Goal: Task Accomplishment & Management: Manage account settings

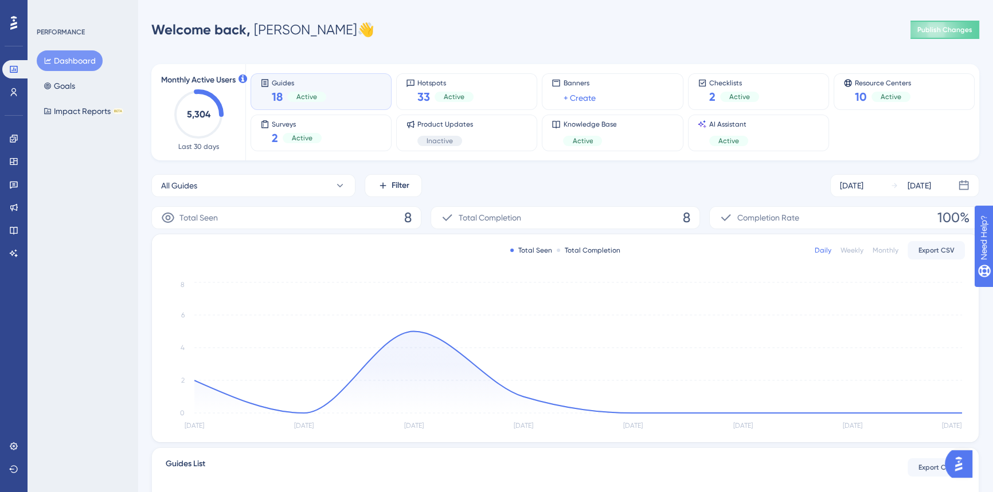
click at [347, 98] on div "Guides 18 Active" at bounding box center [320, 92] width 121 height 26
click at [17, 138] on icon at bounding box center [13, 138] width 9 height 9
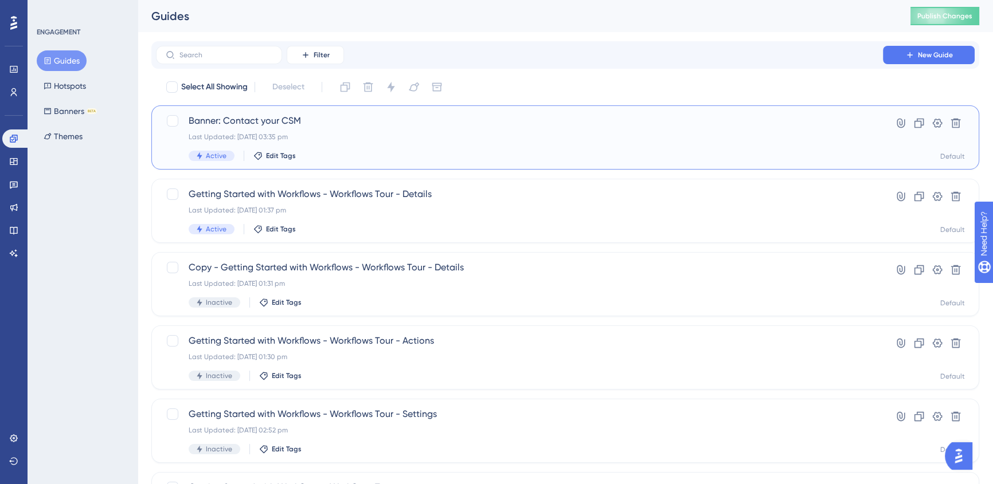
click at [623, 137] on div "Last Updated: [DATE] 03:35 pm" at bounding box center [519, 136] width 661 height 9
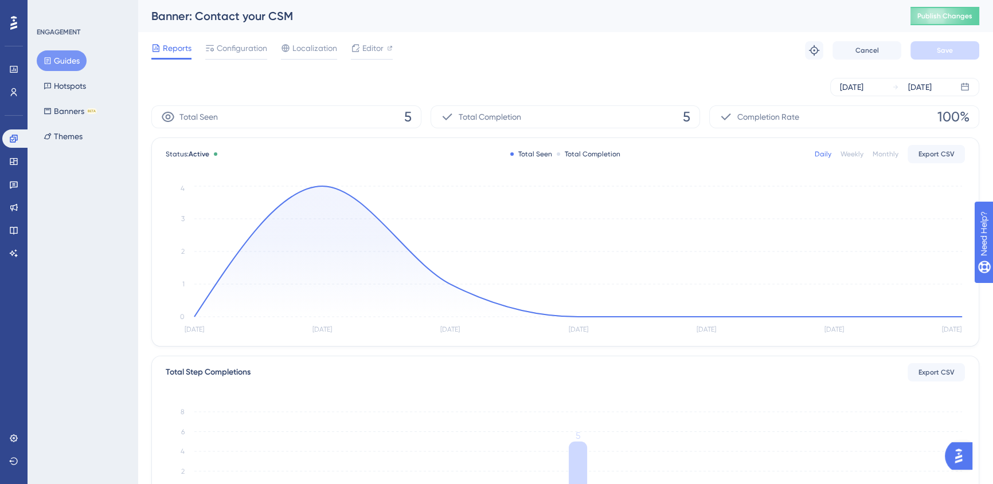
click at [323, 186] on icon at bounding box center [577, 251] width 767 height 131
click at [321, 187] on circle at bounding box center [322, 186] width 4 height 4
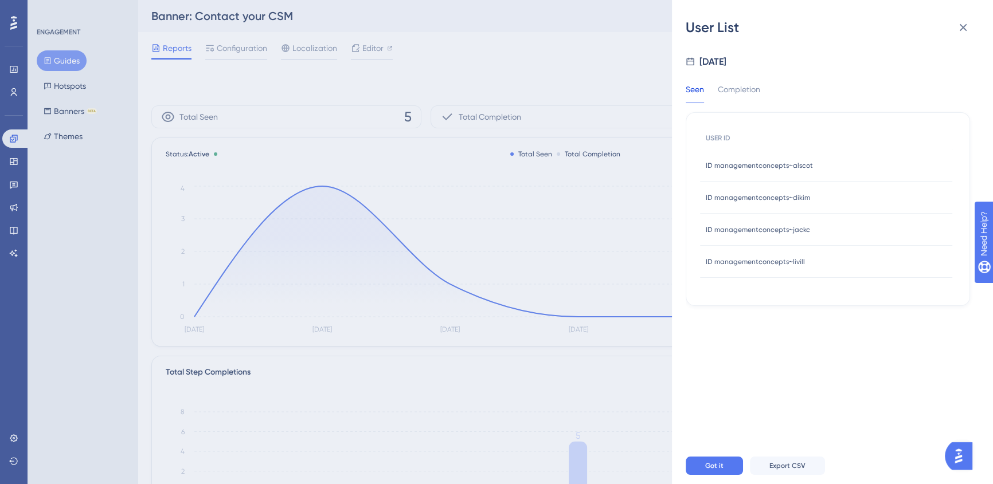
click at [516, 241] on div "User List [DATE] Seen Completion USER ID ID managementconcepts~alscot ID manage…" at bounding box center [496, 242] width 993 height 484
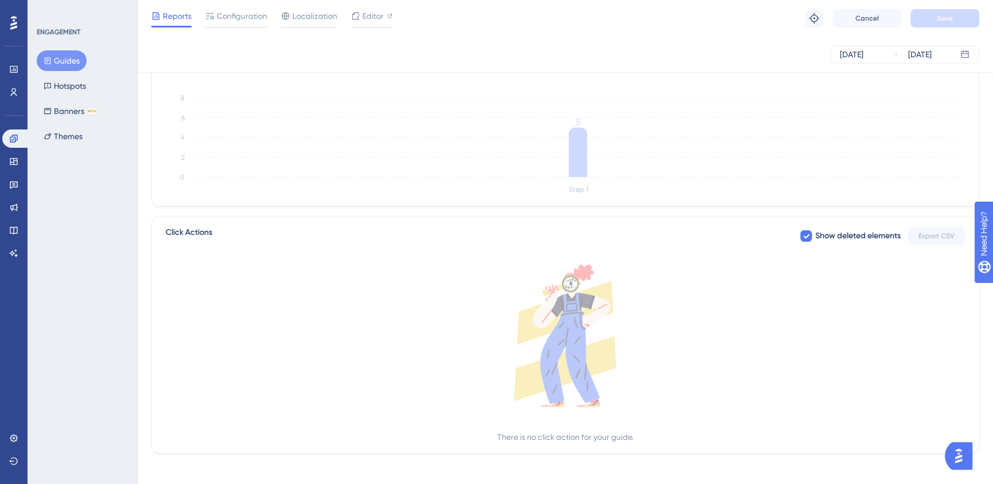
scroll to position [312, 0]
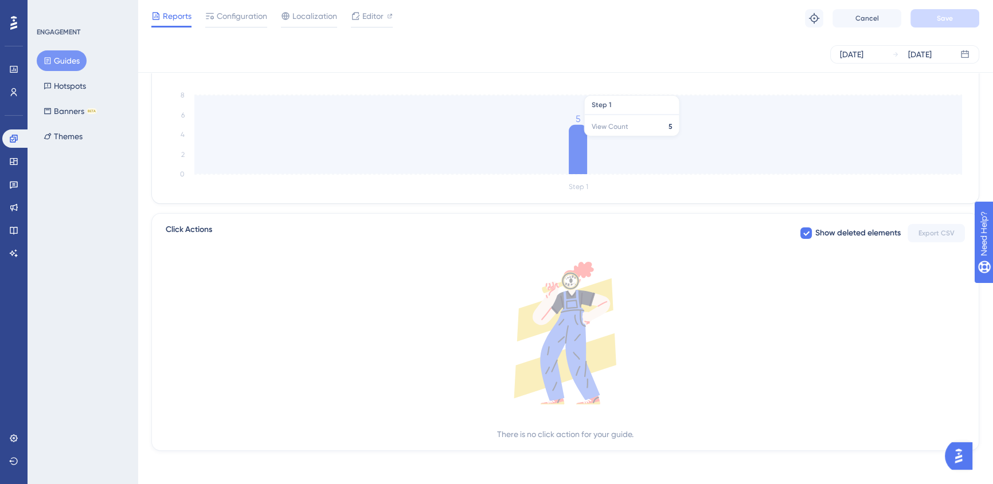
click at [582, 138] on icon at bounding box center [577, 149] width 18 height 49
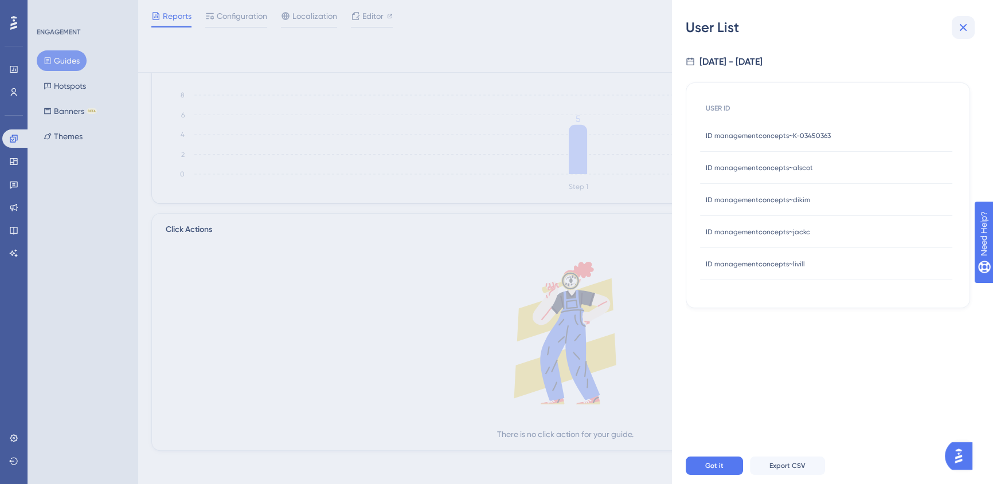
click at [956, 35] on button at bounding box center [962, 27] width 23 height 23
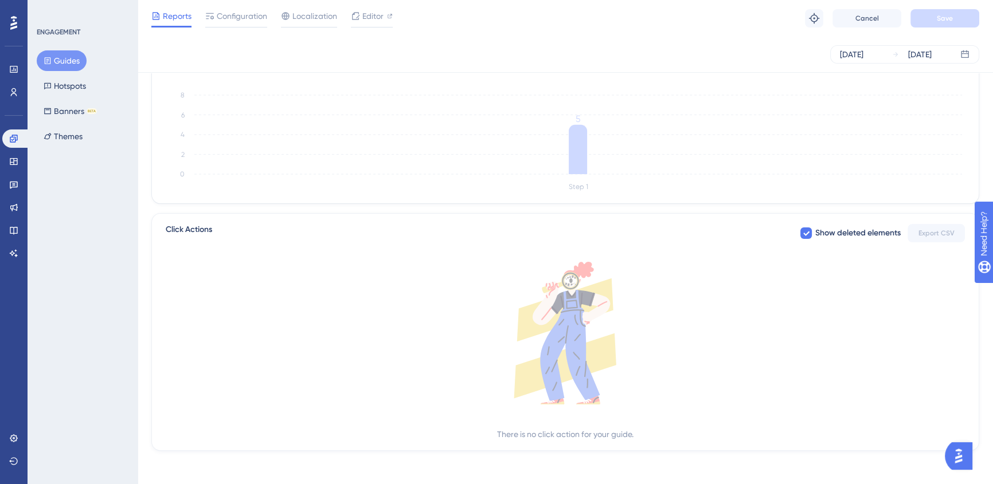
scroll to position [0, 0]
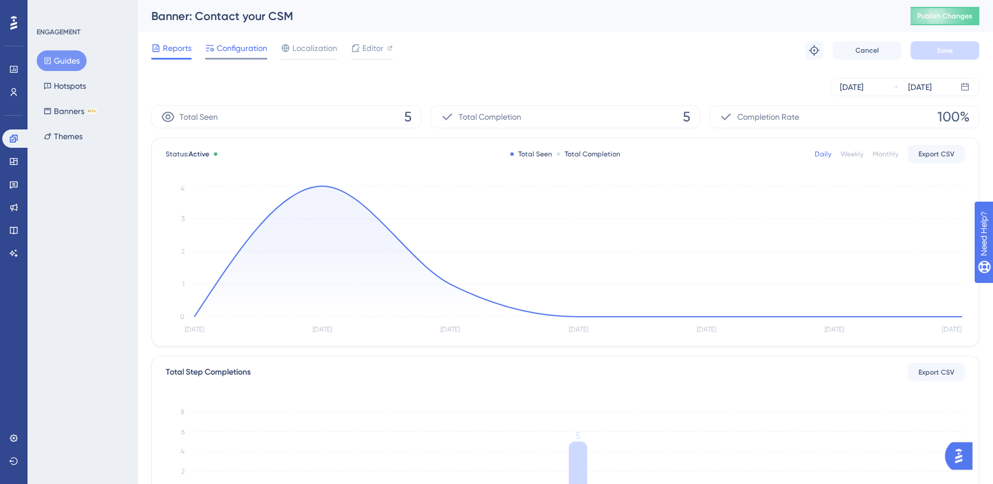
click at [231, 53] on span "Configuration" at bounding box center [242, 48] width 50 height 14
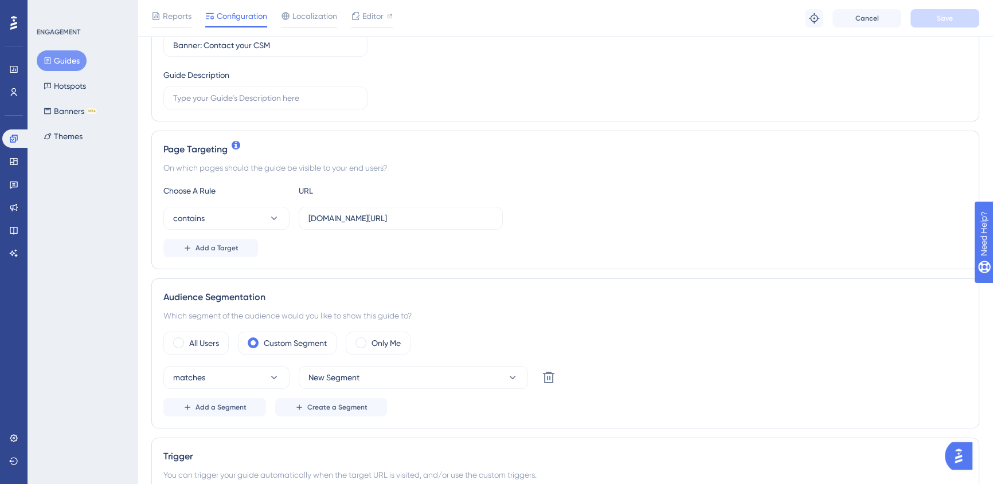
scroll to position [312, 0]
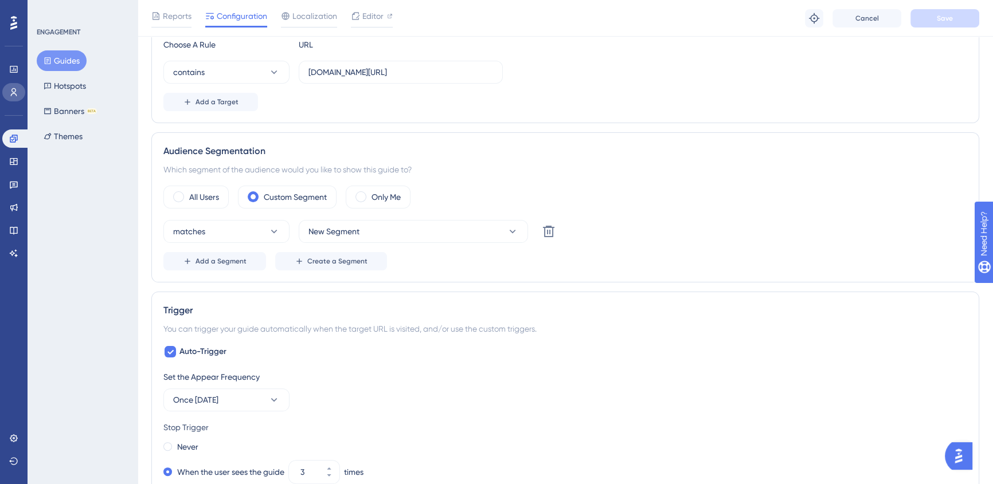
click at [12, 89] on icon at bounding box center [13, 92] width 9 height 9
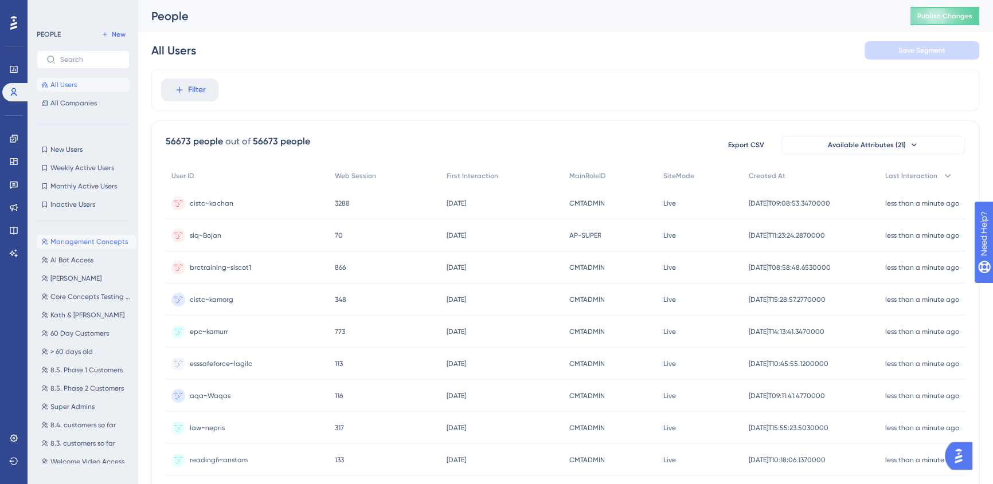
click at [85, 239] on span "Management Concepts" at bounding box center [88, 241] width 77 height 9
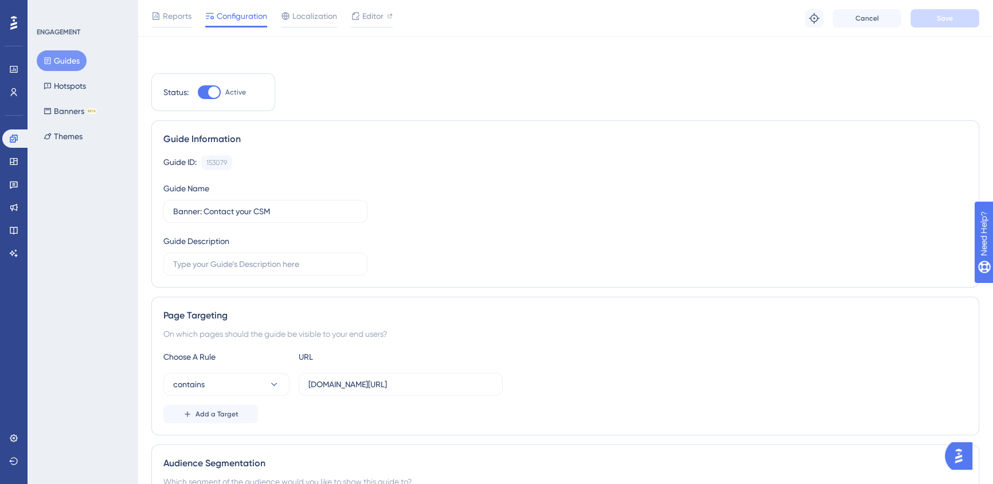
scroll to position [312, 0]
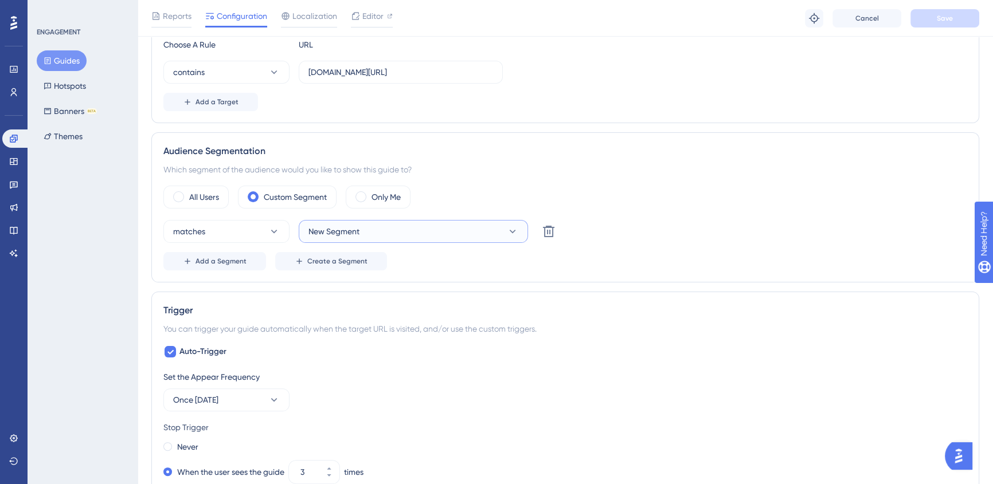
click at [356, 235] on span "New Segment" at bounding box center [333, 232] width 51 height 14
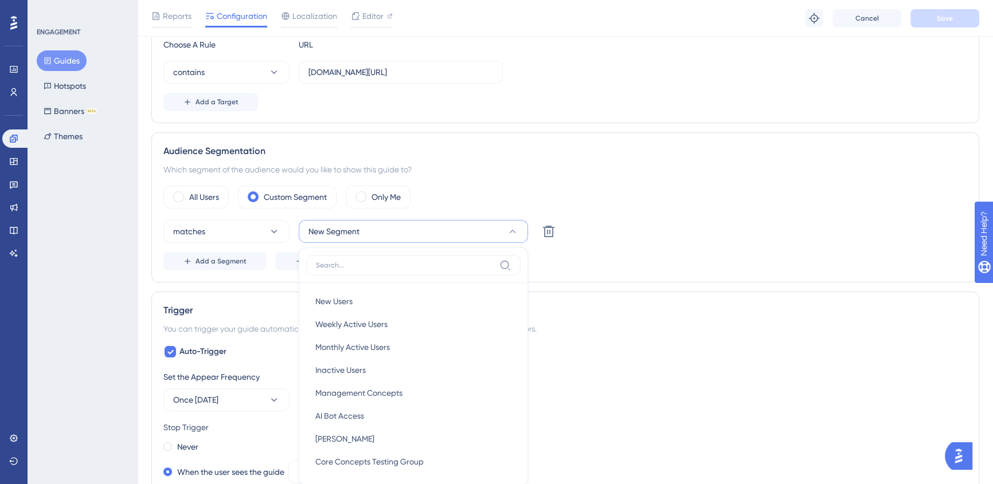
scroll to position [434, 0]
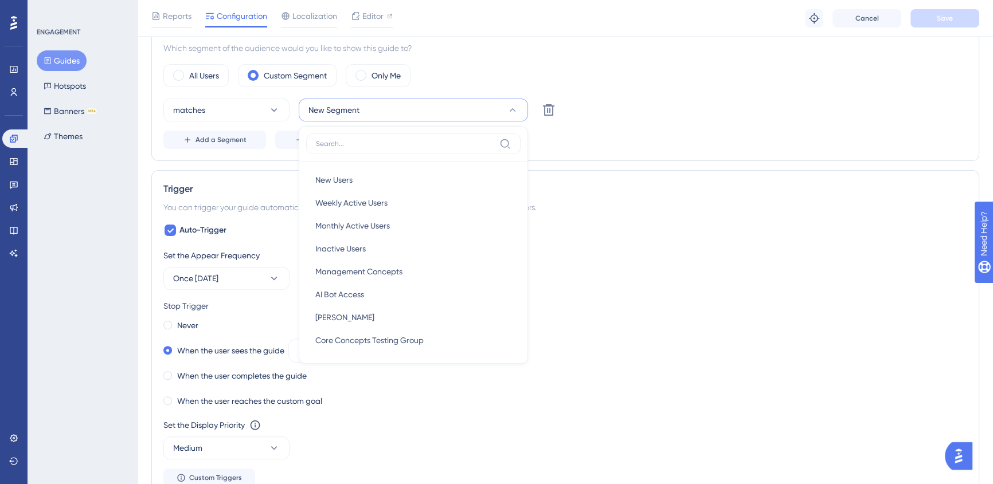
click at [746, 261] on div "Set the Appear Frequency" at bounding box center [564, 256] width 803 height 14
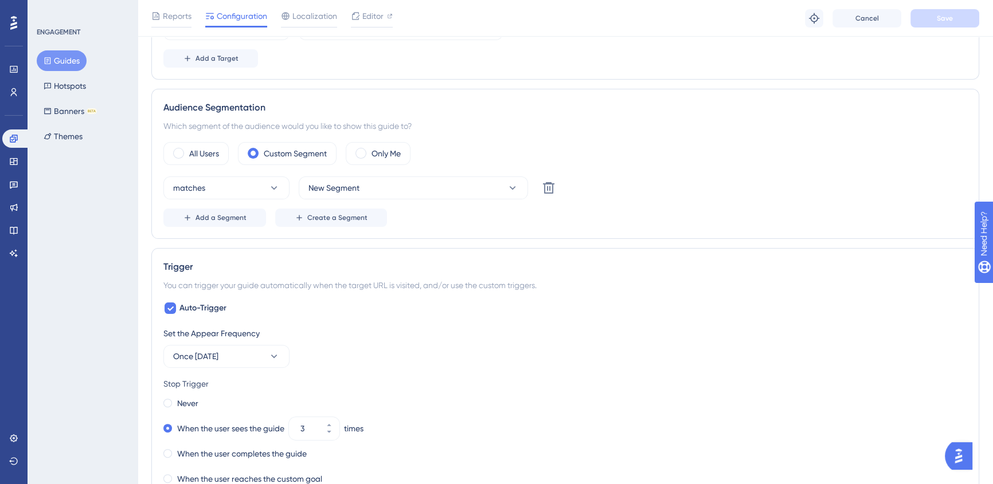
scroll to position [225, 0]
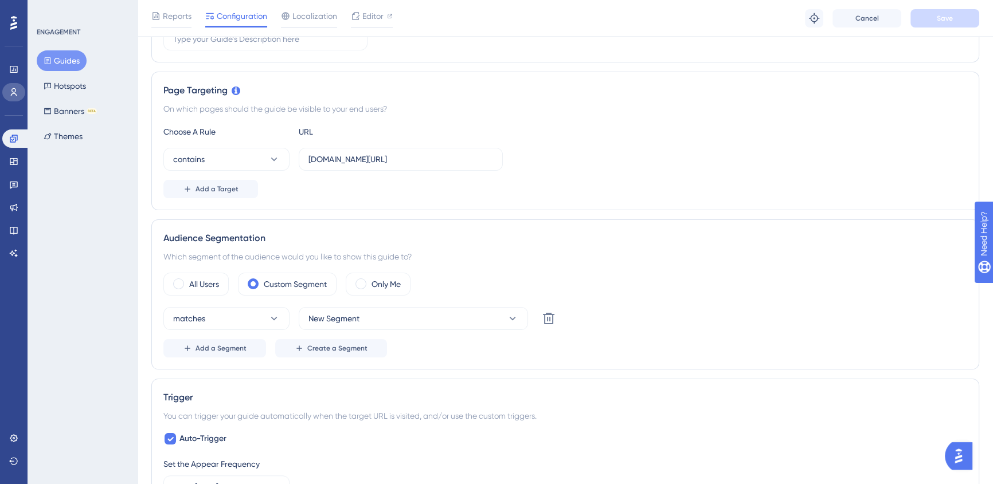
click at [11, 91] on icon at bounding box center [14, 92] width 6 height 8
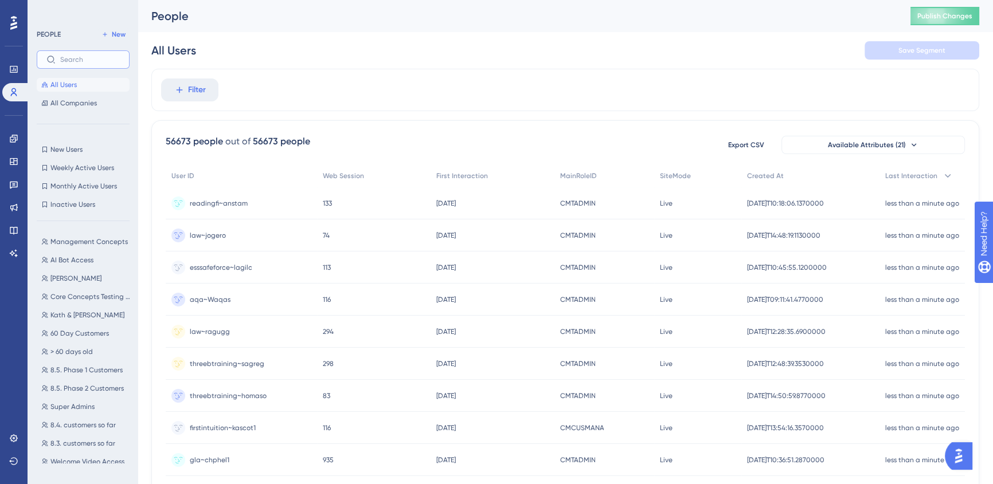
click at [85, 57] on input "text" at bounding box center [90, 60] width 60 height 8
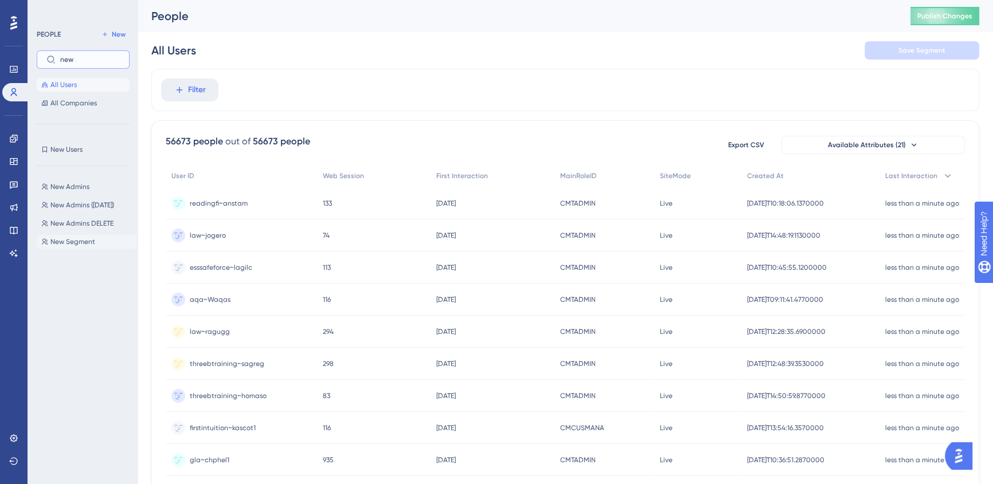
type input "new"
click at [66, 245] on span "New Segment" at bounding box center [72, 241] width 45 height 9
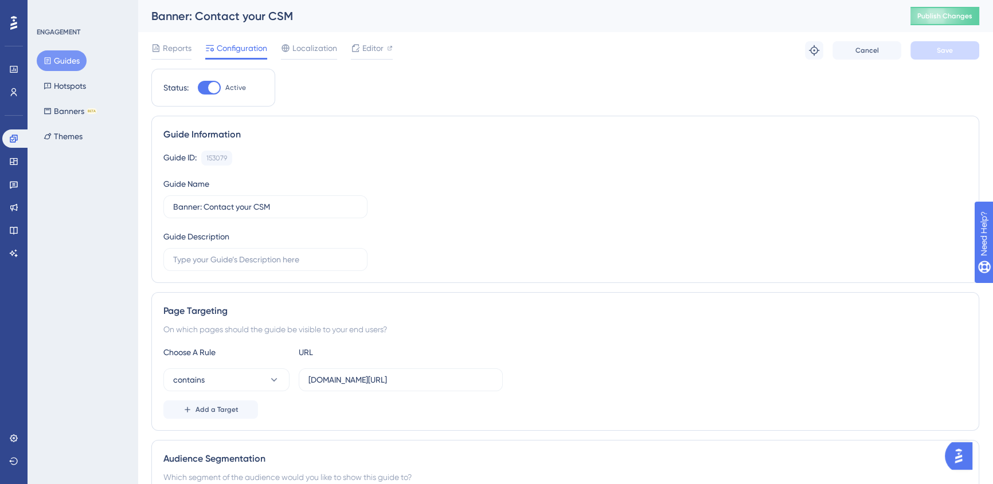
scroll to position [225, 0]
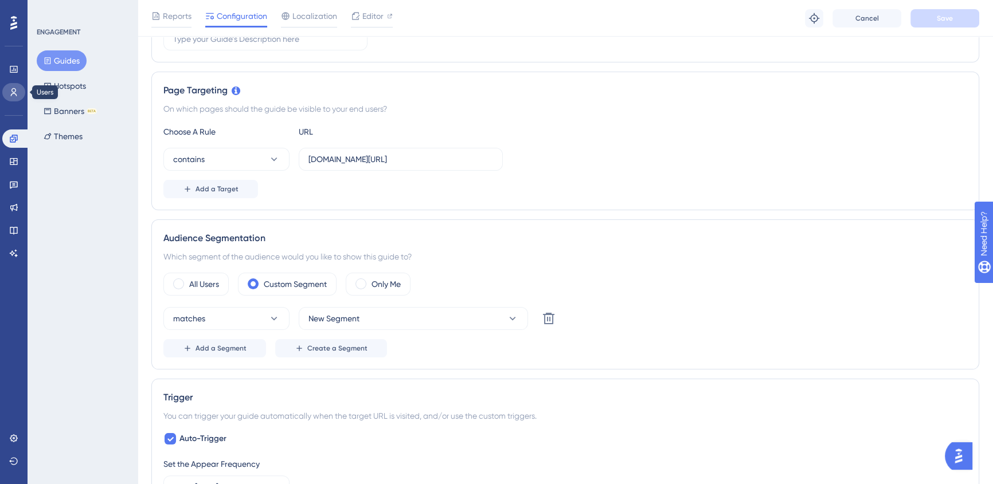
click at [13, 90] on icon at bounding box center [13, 92] width 9 height 9
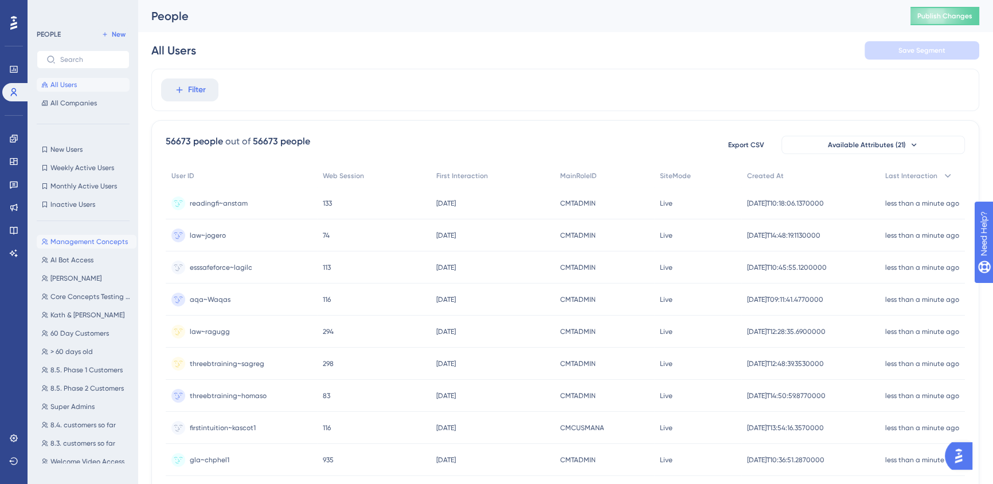
click at [88, 245] on span "Management Concepts" at bounding box center [88, 241] width 77 height 9
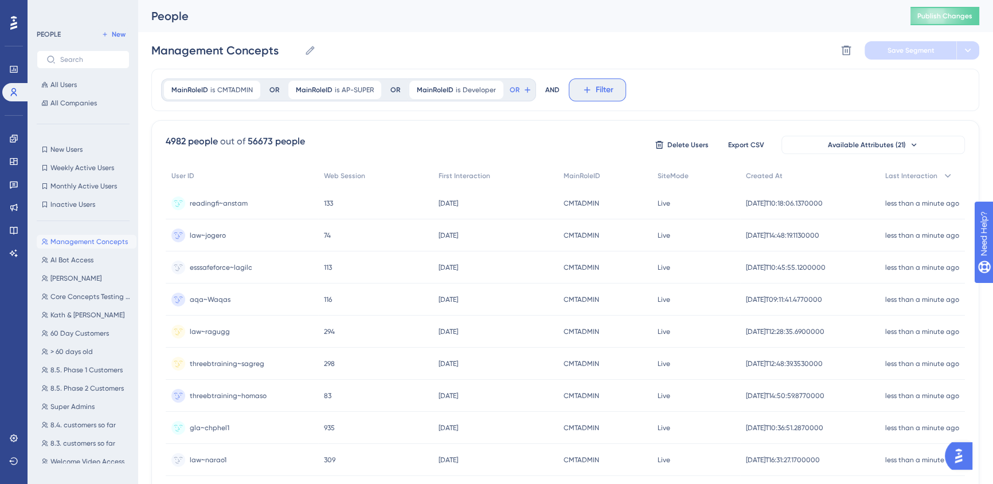
click at [597, 87] on span "Filter" at bounding box center [604, 90] width 18 height 14
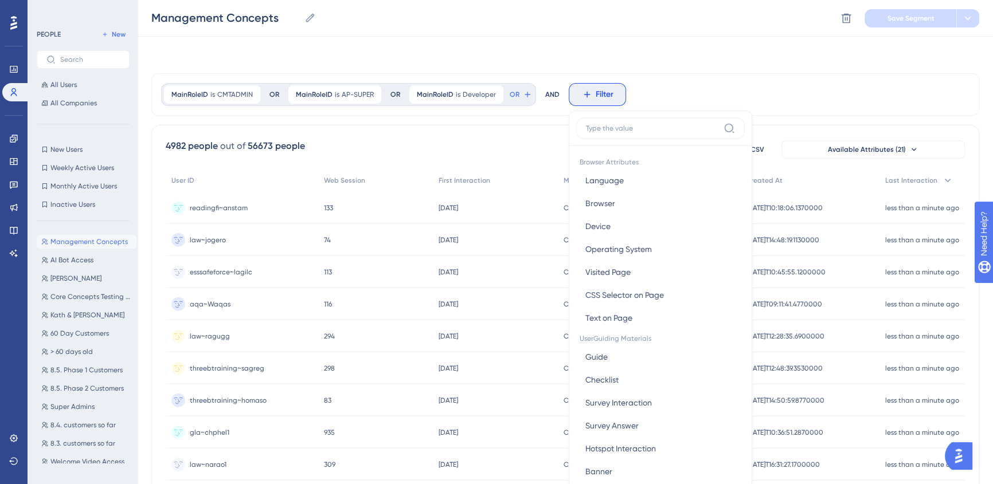
scroll to position [52, 0]
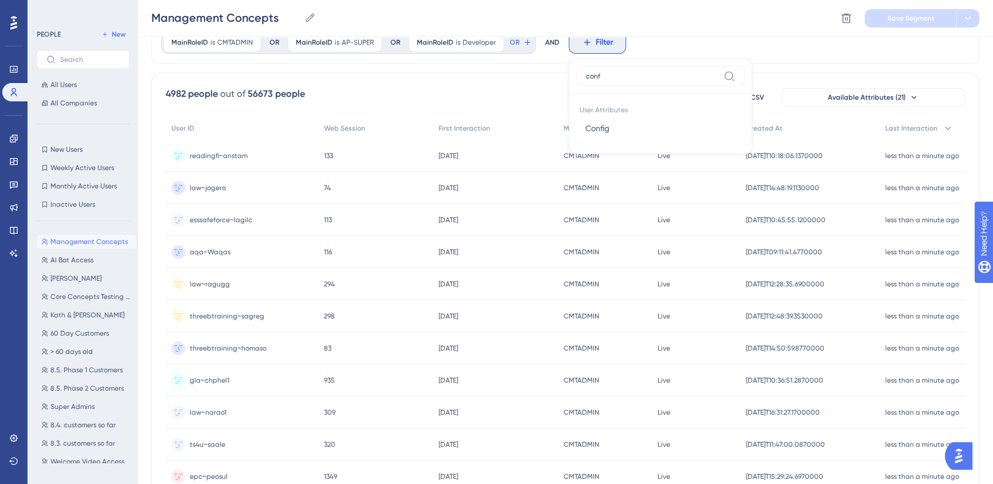
type input "conf"
click at [680, 136] on button "Config Config" at bounding box center [660, 128] width 168 height 23
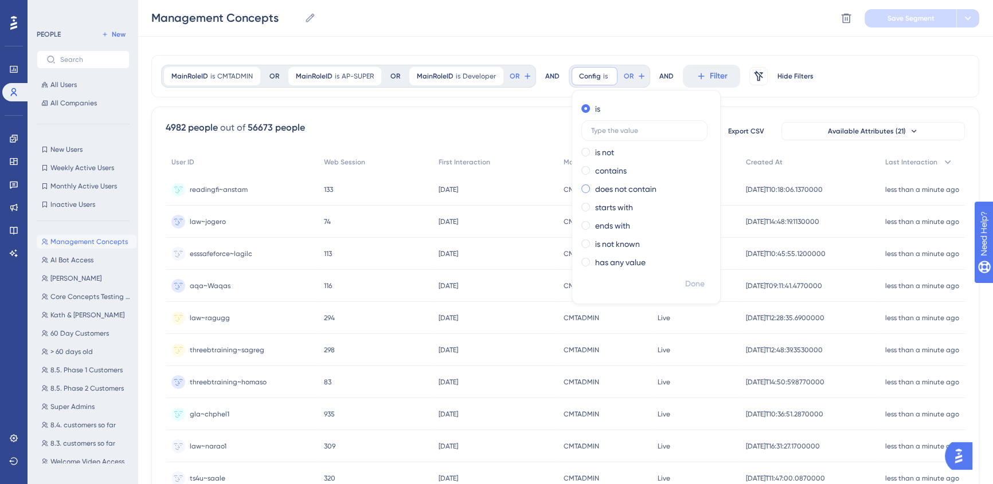
scroll to position [0, 0]
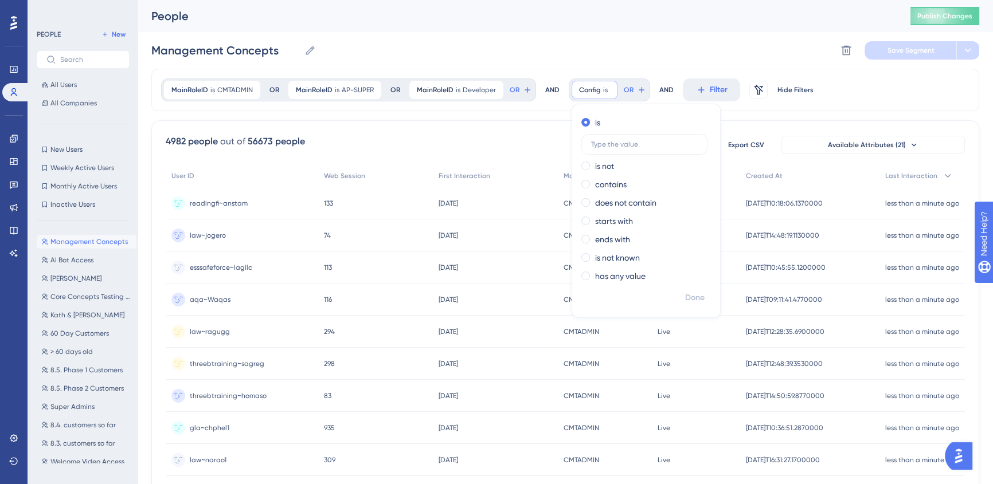
click at [598, 191] on div "is is not contains does not contain starts with ends with is not known has any …" at bounding box center [646, 200] width 148 height 174
click at [598, 184] on label "contains" at bounding box center [611, 185] width 32 height 14
type input "management"
click at [695, 300] on span "Done" at bounding box center [694, 298] width 19 height 14
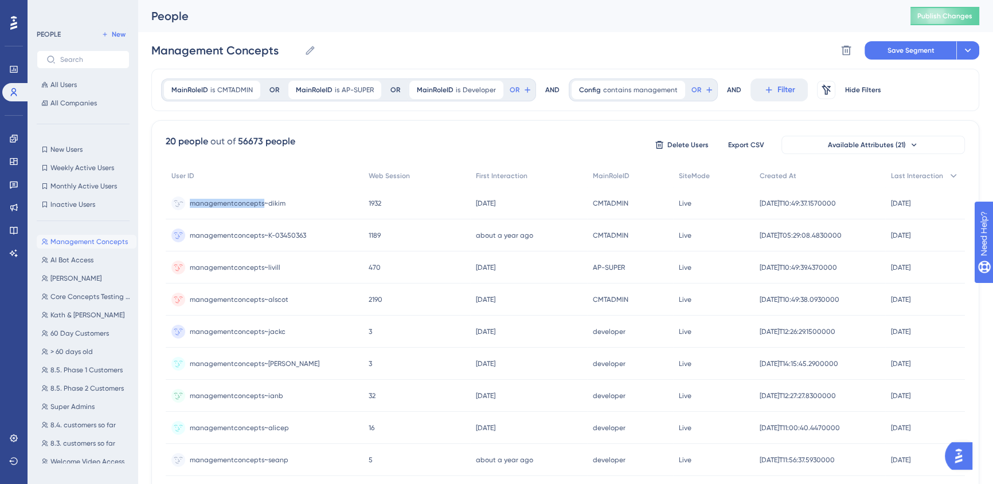
drag, startPoint x: 263, startPoint y: 201, endPoint x: 191, endPoint y: 203, distance: 71.7
click at [191, 203] on span "managementconcepts~dikim" at bounding box center [238, 203] width 96 height 9
copy span "managementconcepts"
click at [634, 92] on span "management" at bounding box center [655, 89] width 44 height 9
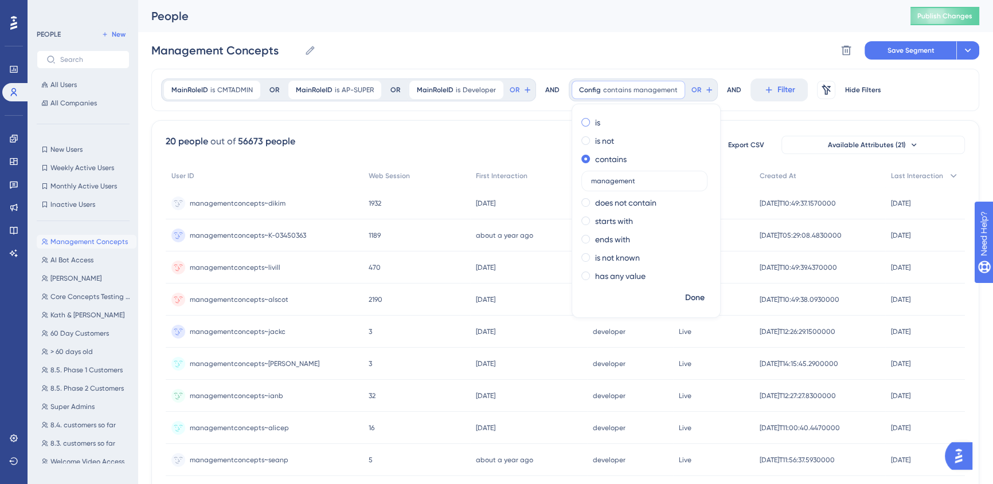
click at [587, 120] on div "is" at bounding box center [643, 123] width 125 height 14
click at [604, 144] on input "management" at bounding box center [644, 144] width 107 height 8
type input "managementconcepts"
click at [690, 294] on span "Done" at bounding box center [694, 298] width 19 height 14
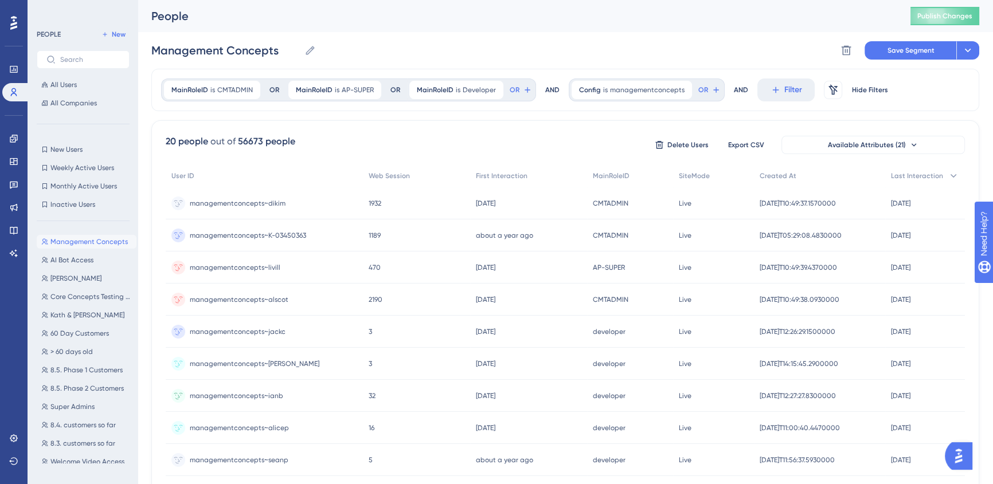
click at [919, 39] on div "Management Concepts Management Concepts Delete Segment Save Segment Actions" at bounding box center [565, 50] width 828 height 37
click at [918, 46] on span "Save Segment" at bounding box center [910, 50] width 47 height 9
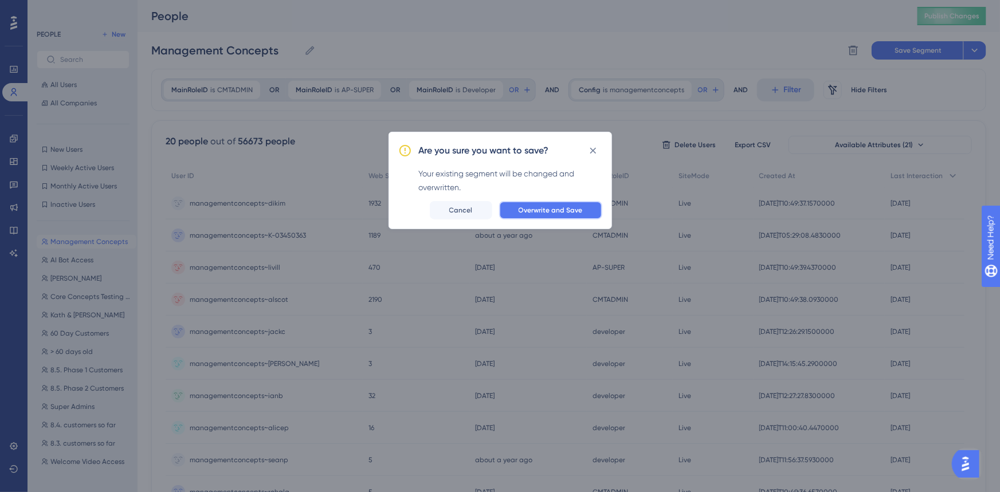
click at [550, 208] on span "Overwrite and Save" at bounding box center [551, 210] width 64 height 9
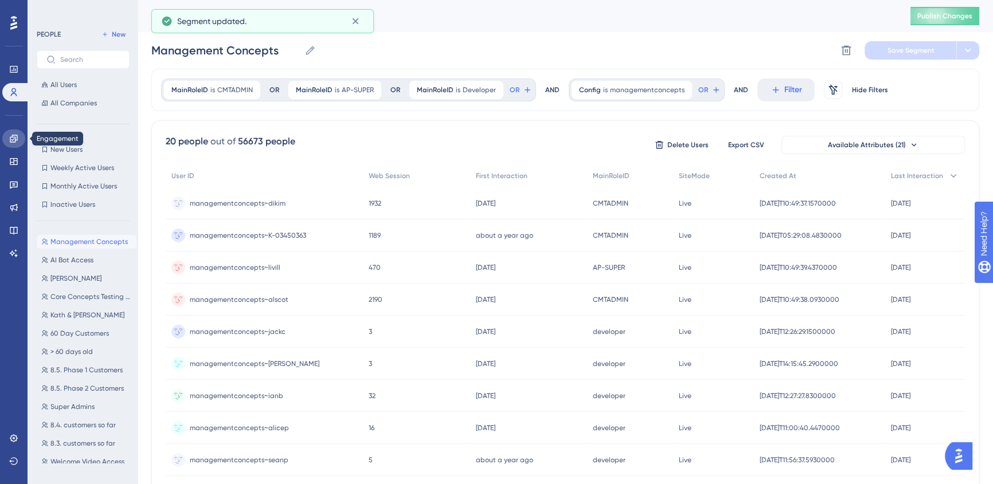
click at [14, 132] on link at bounding box center [13, 139] width 23 height 18
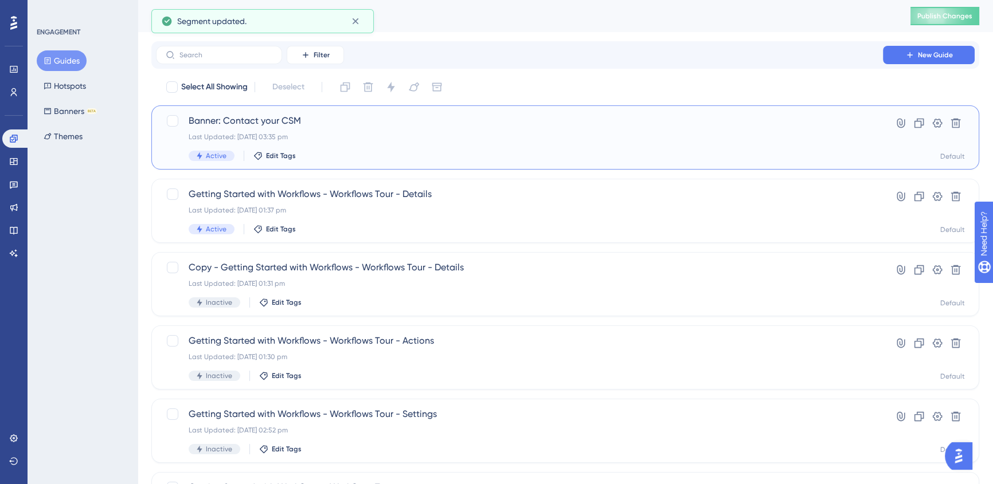
click at [295, 140] on div "Last Updated: [DATE] 03:35 pm" at bounding box center [519, 136] width 661 height 9
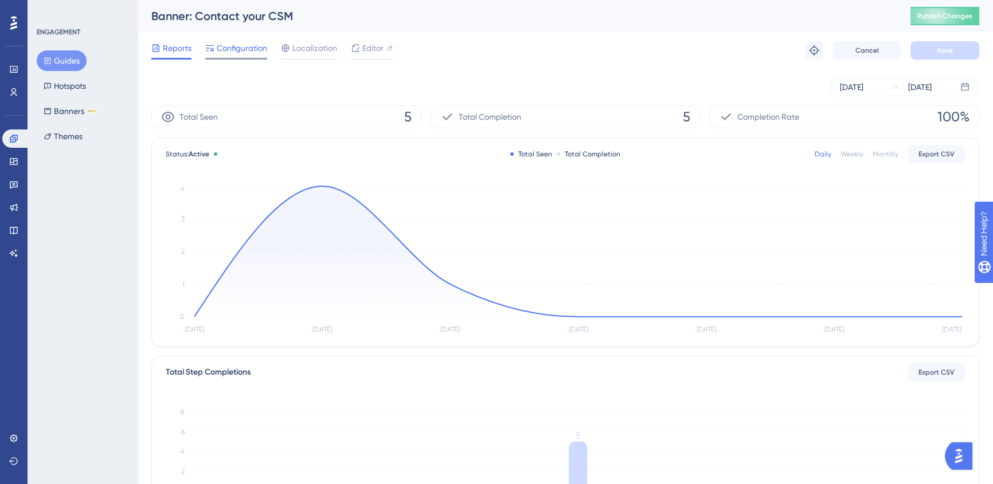
click at [209, 46] on icon at bounding box center [209, 48] width 9 height 9
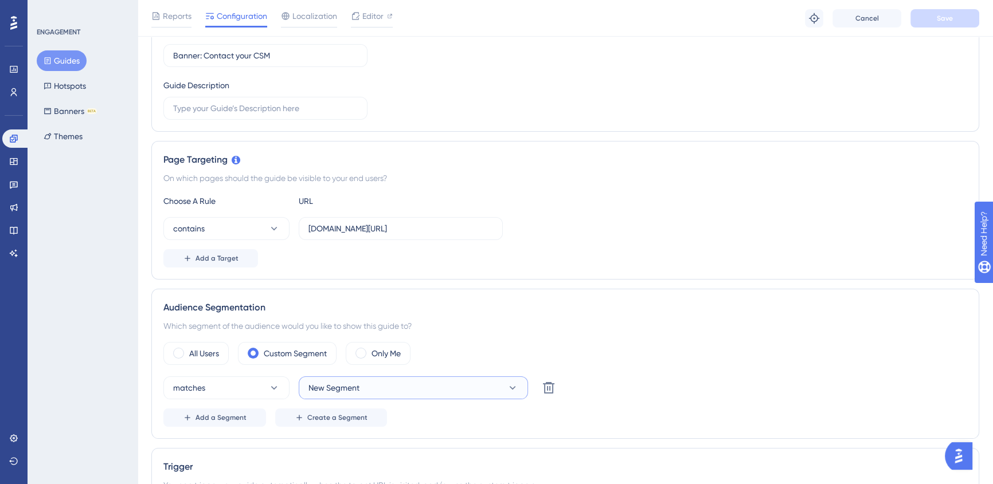
click at [365, 386] on button "New Segment" at bounding box center [413, 388] width 229 height 23
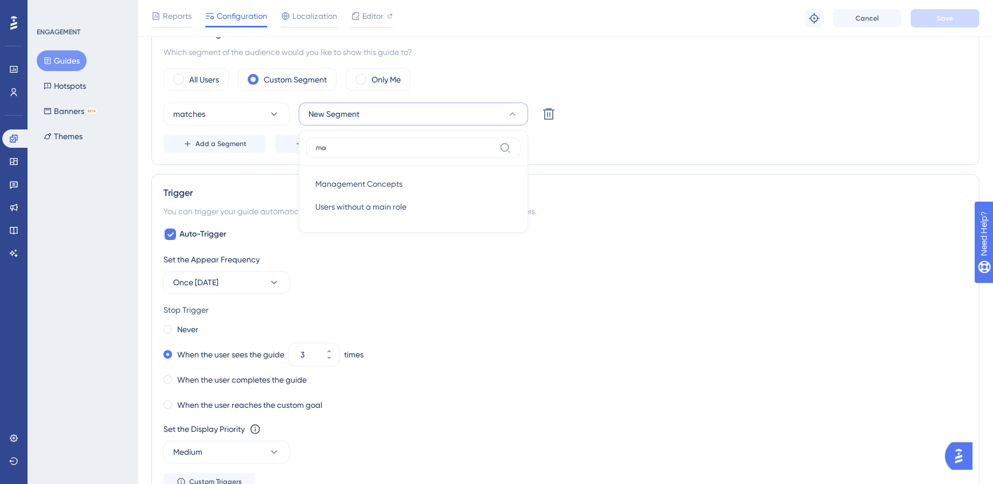
type input "ma"
click at [379, 183] on span "Management Concepts" at bounding box center [358, 184] width 87 height 14
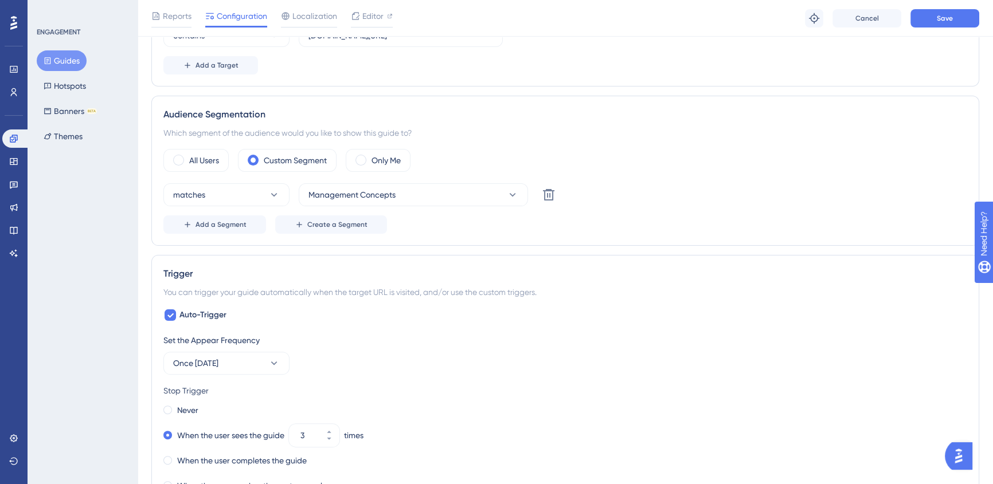
scroll to position [222, 0]
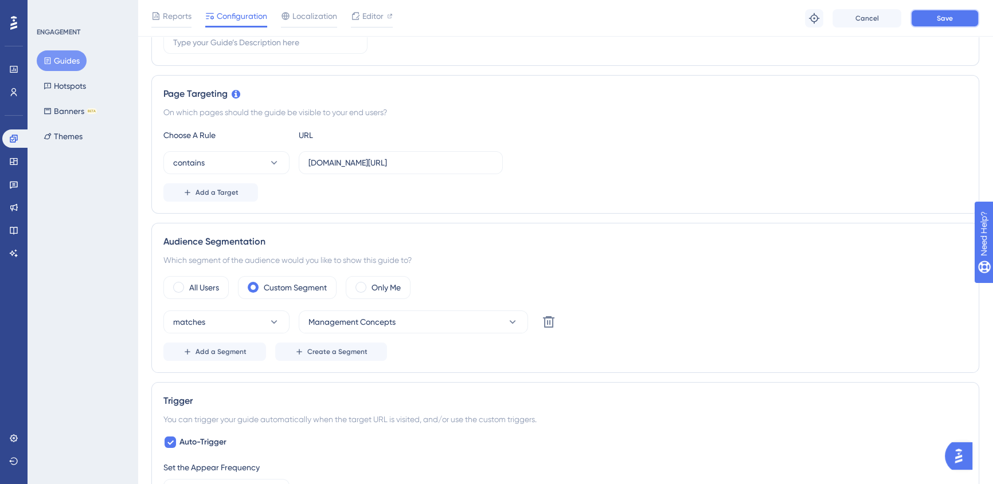
click at [938, 23] on button "Save" at bounding box center [944, 18] width 69 height 18
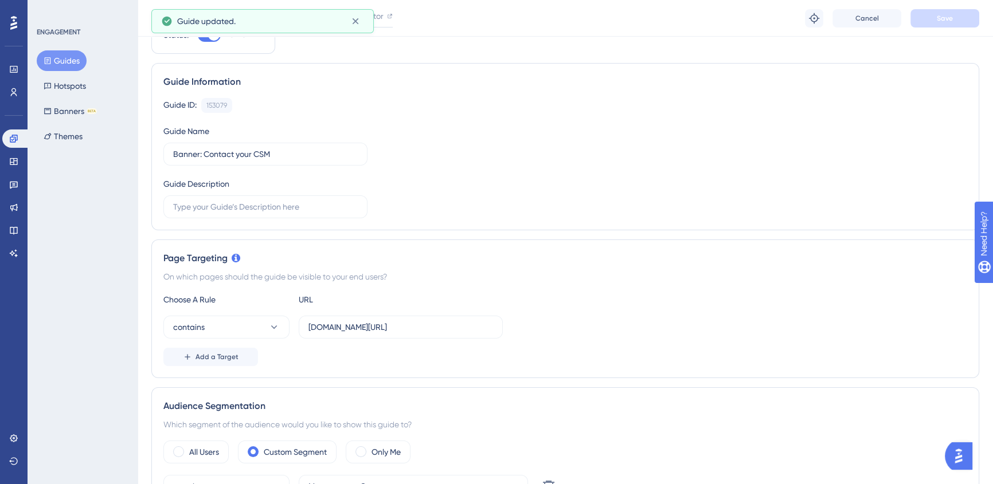
scroll to position [0, 0]
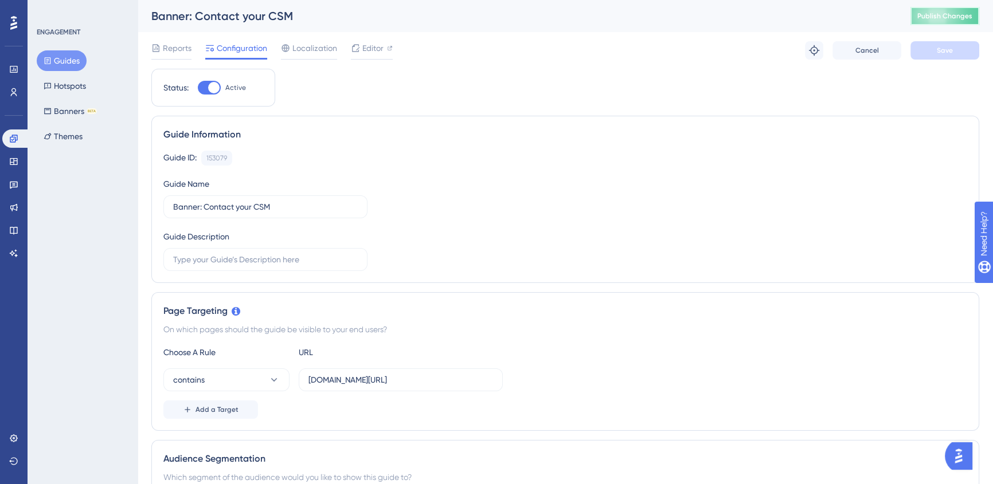
click at [960, 11] on span "Publish Changes" at bounding box center [944, 15] width 55 height 9
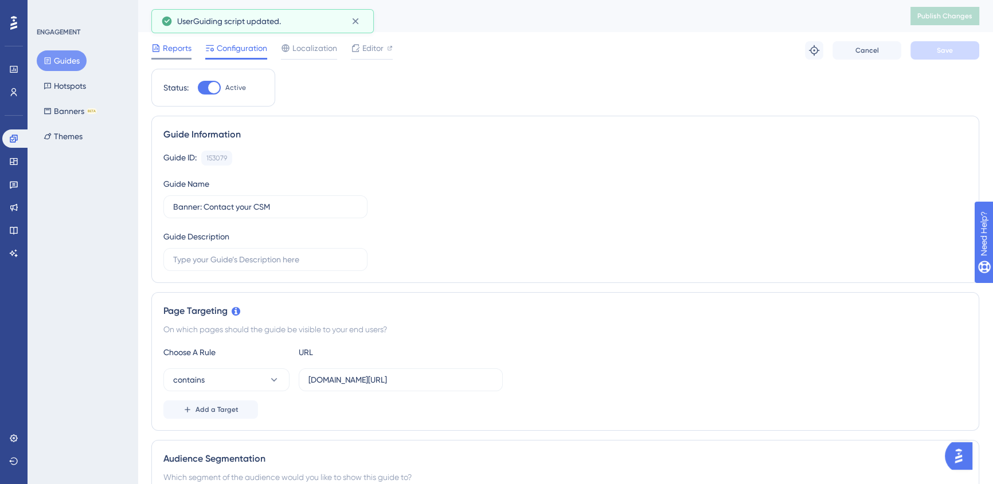
click at [175, 49] on span "Reports" at bounding box center [177, 48] width 29 height 14
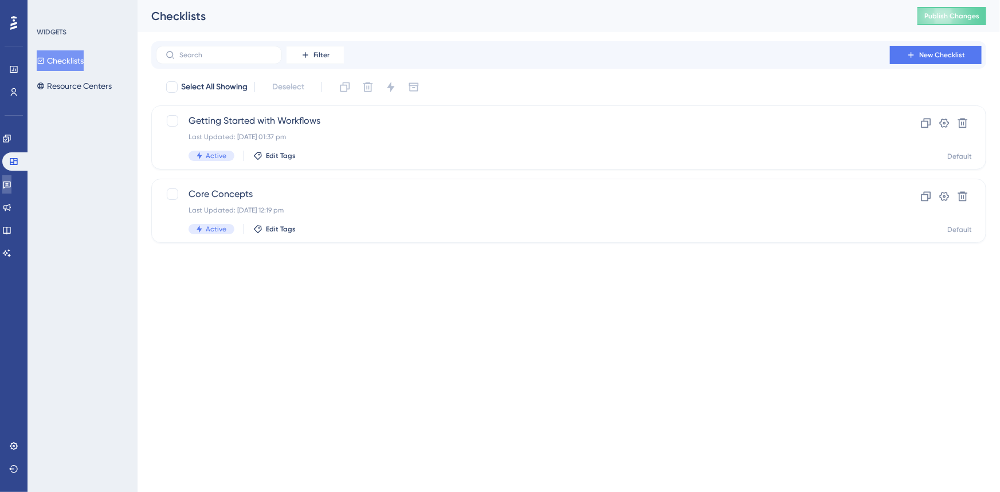
click at [11, 183] on icon at bounding box center [6, 184] width 9 height 9
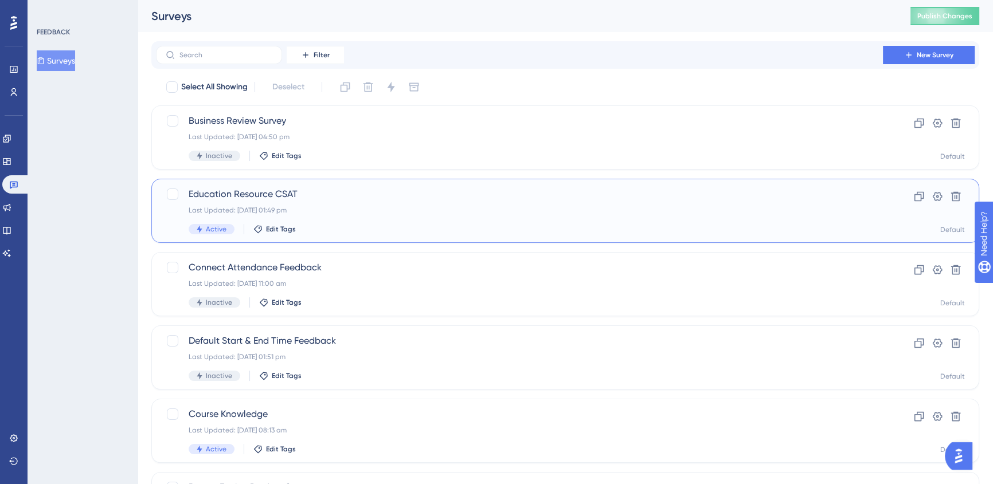
click at [519, 192] on span "Education Resource CSAT" at bounding box center [519, 194] width 661 height 14
